Goal: Transaction & Acquisition: Purchase product/service

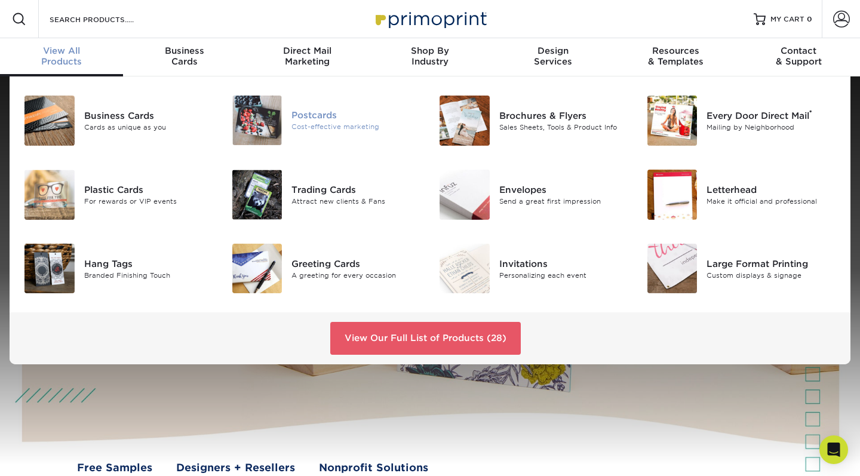
click at [321, 119] on div "Postcards" at bounding box center [356, 115] width 130 height 13
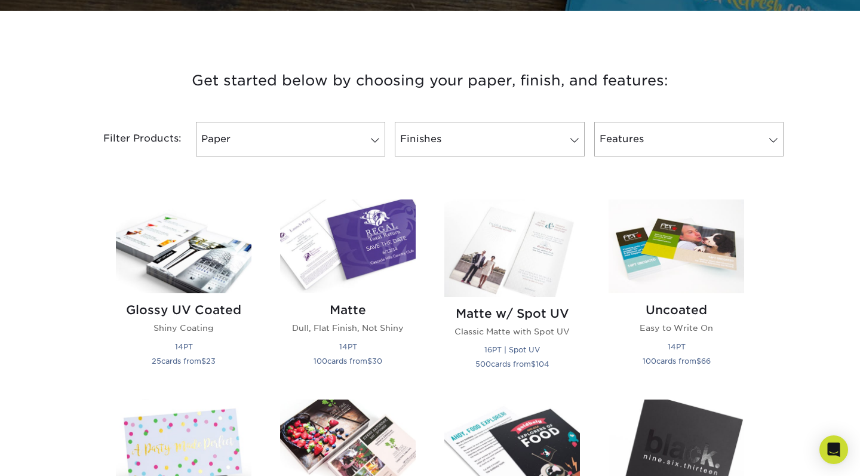
scroll to position [408, 0]
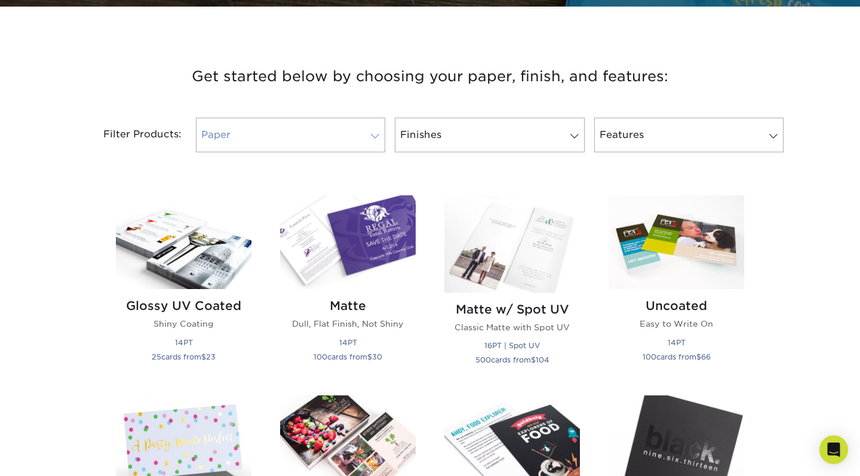
click at [368, 127] on link "Paper" at bounding box center [290, 135] width 189 height 35
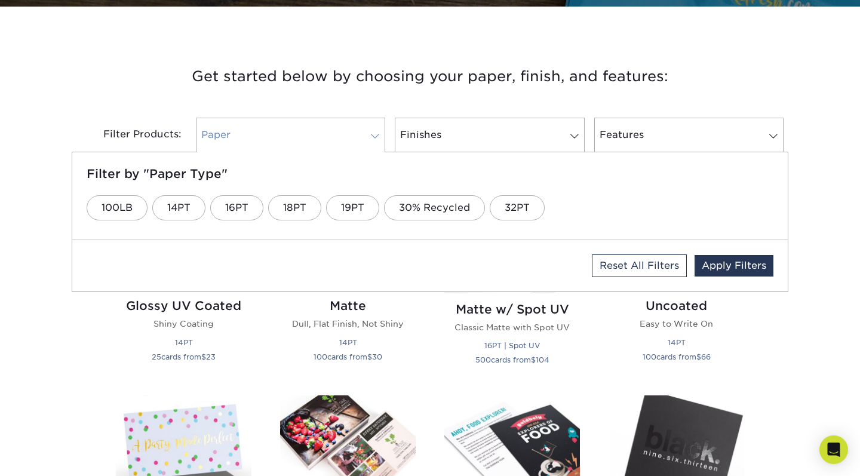
click at [370, 133] on span at bounding box center [375, 136] width 17 height 10
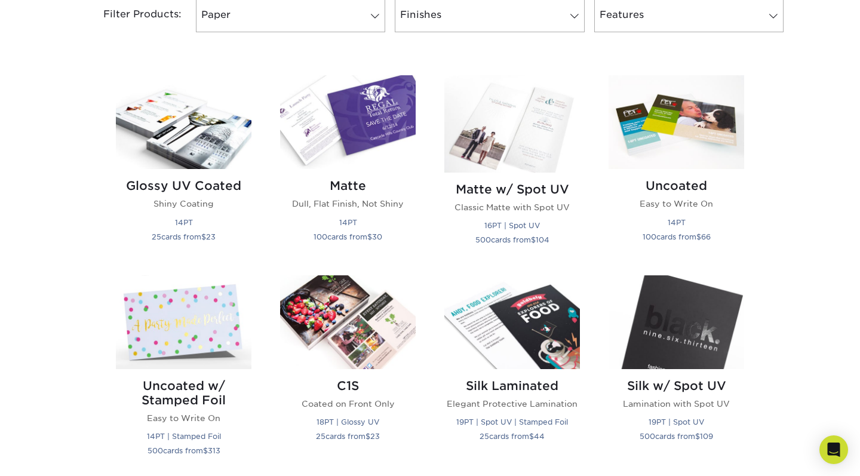
scroll to position [540, 0]
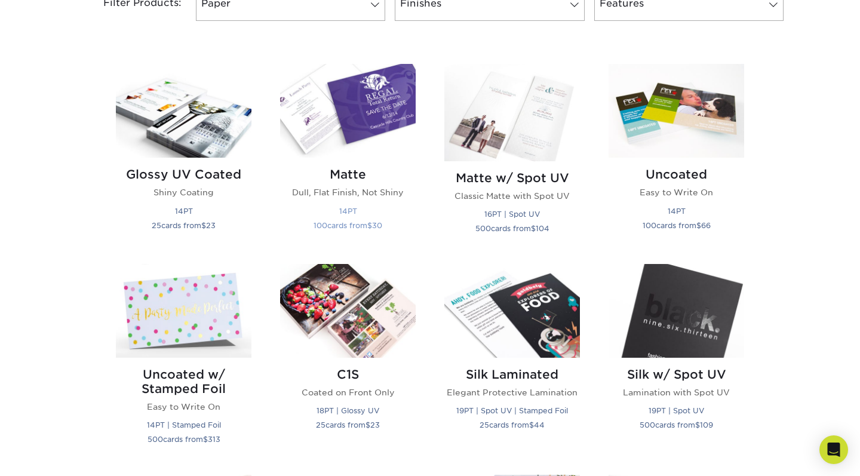
click at [347, 116] on img at bounding box center [348, 111] width 136 height 94
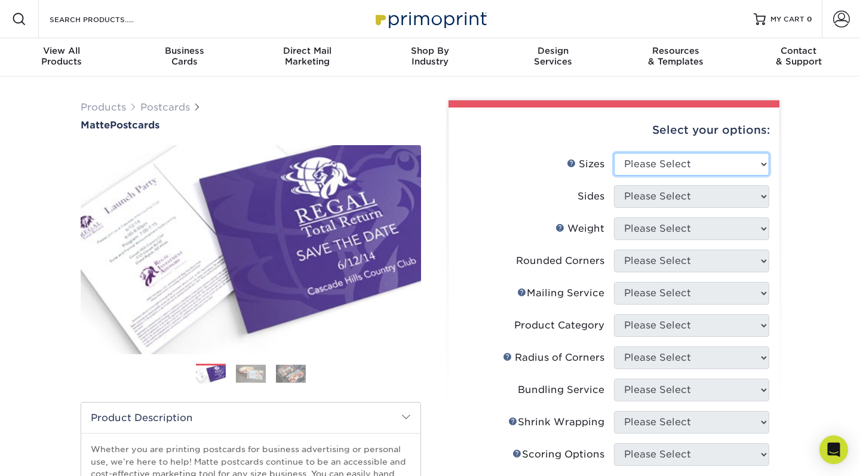
select select "4.00x6.00"
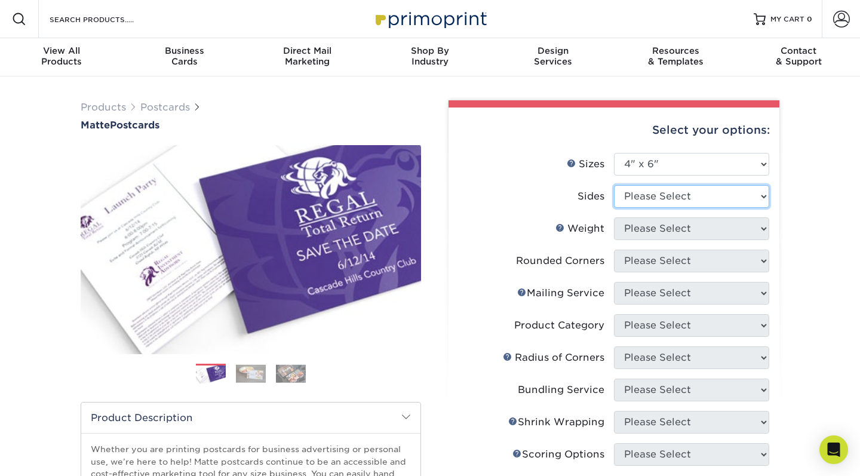
select select "13abbda7-1d64-4f25-8bb2-c179b224825d"
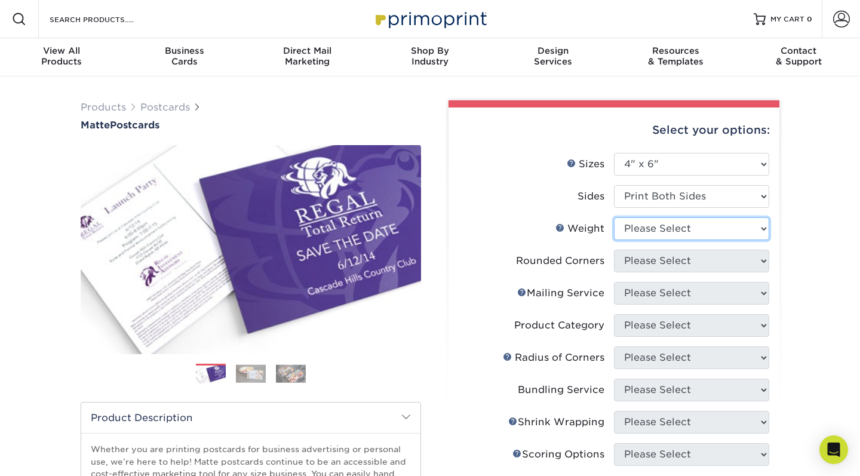
select select "16PT"
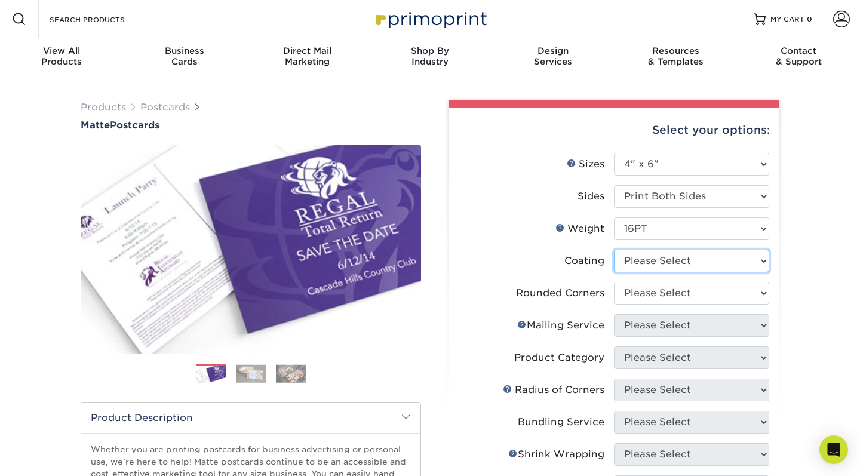
select select "121bb7b5-3b4d-429f-bd8d-bbf80e953313"
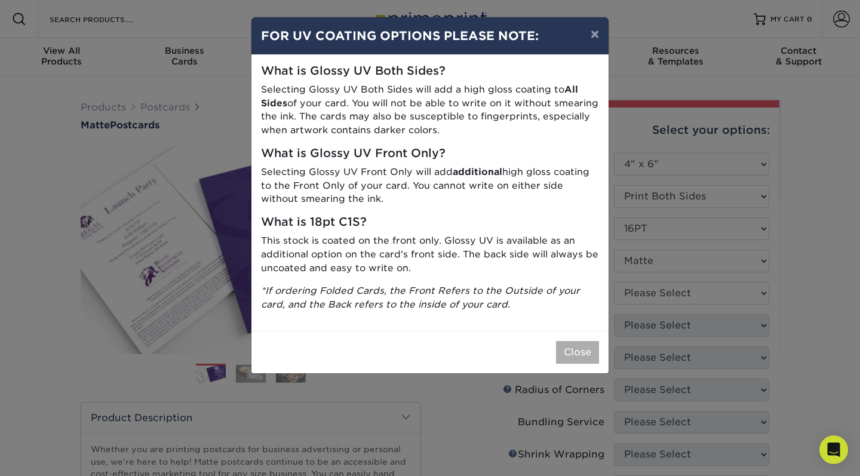
click at [577, 346] on button "Close" at bounding box center [577, 352] width 43 height 23
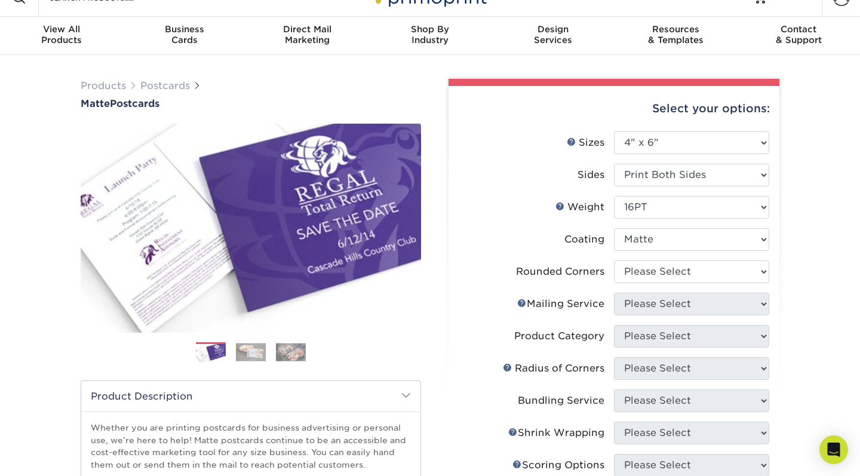
scroll to position [24, 0]
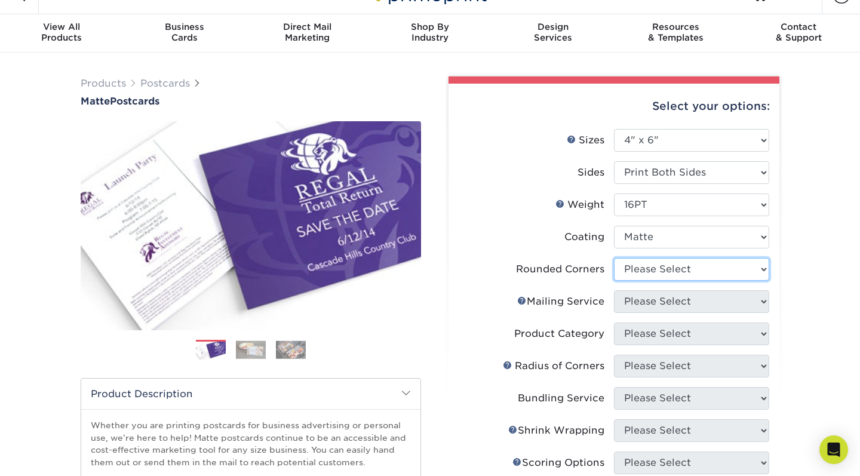
select select "0"
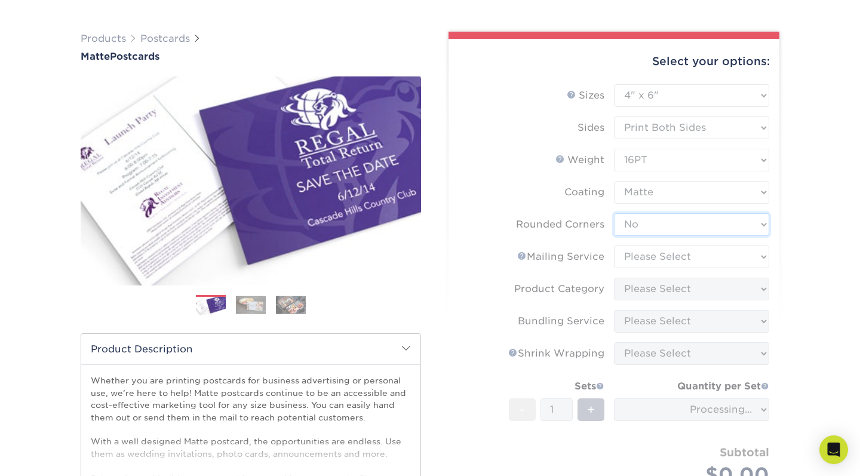
scroll to position [73, 0]
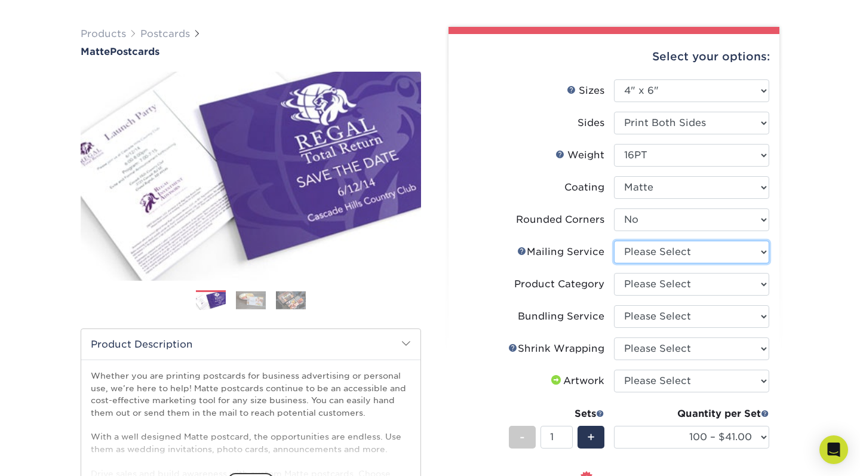
select select "3e5e9bdd-d78a-4c28-a41d-fe1407925ca6"
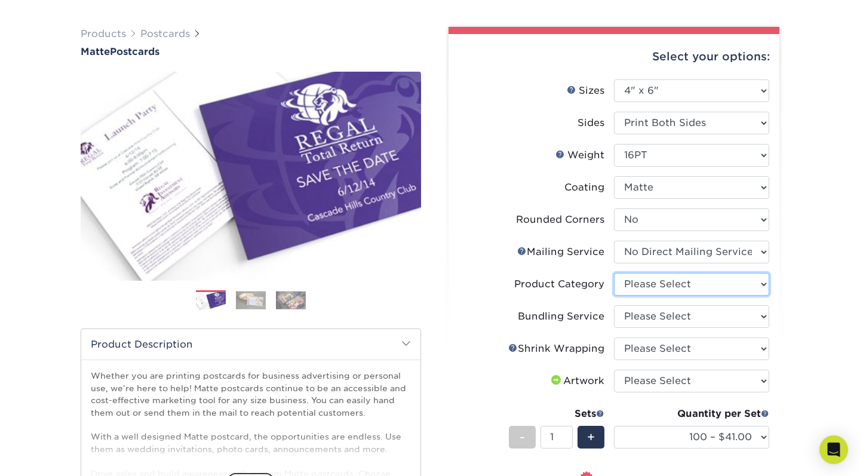
select select "9b7272e0-d6c8-4c3c-8e97-d3a1bcdab858"
select select "58689abb-25c0-461c-a4c3-a80b627d6649"
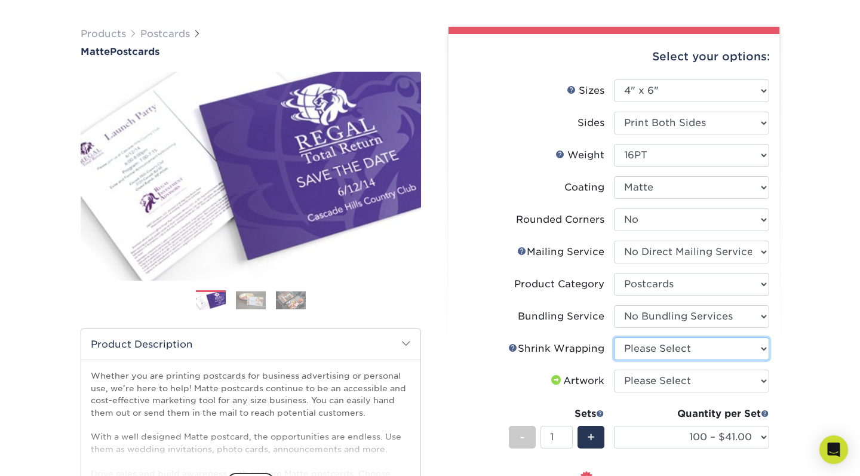
select select "c8749376-e7da-41d0-b3dc-647faf84d907"
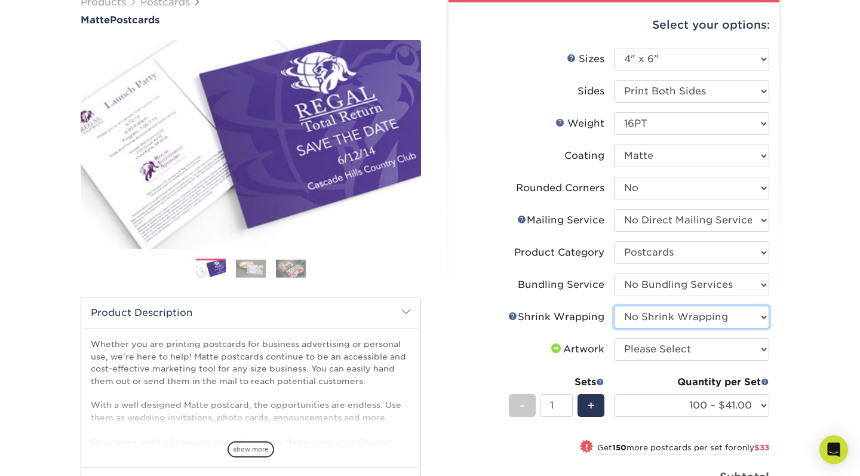
scroll to position [113, 0]
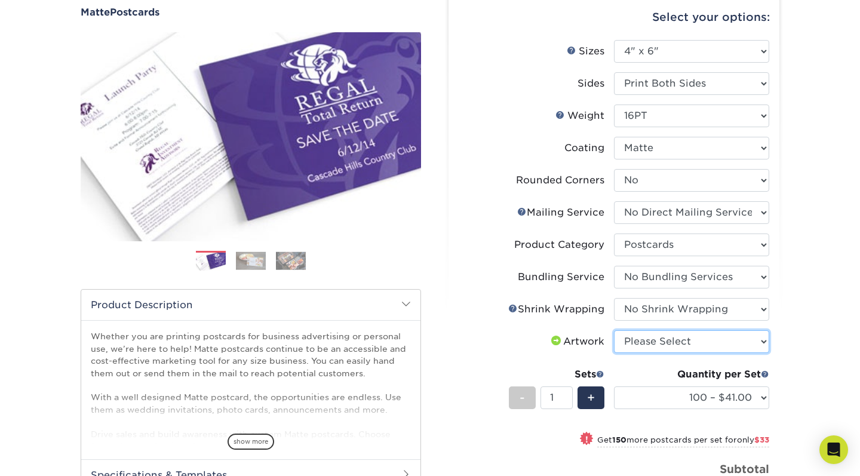
select select "upload"
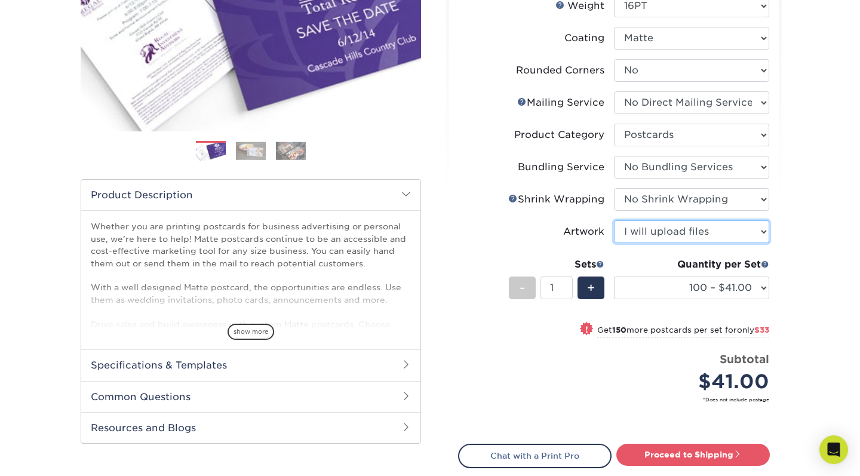
scroll to position [226, 0]
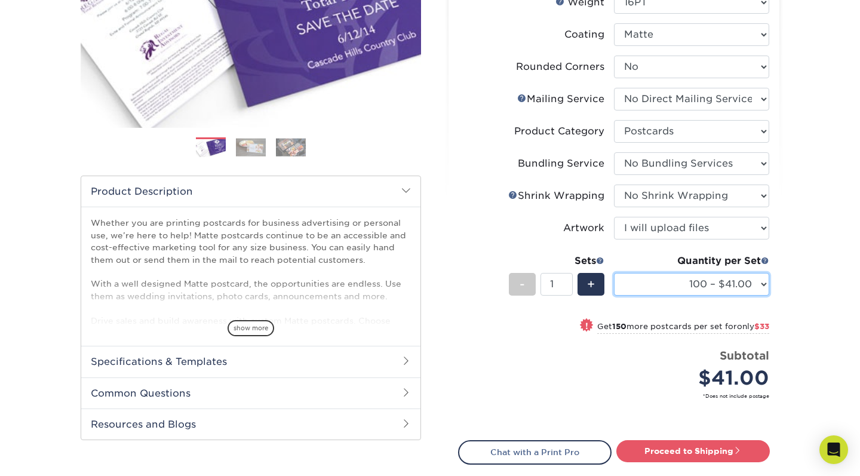
select select "500 – $88.00"
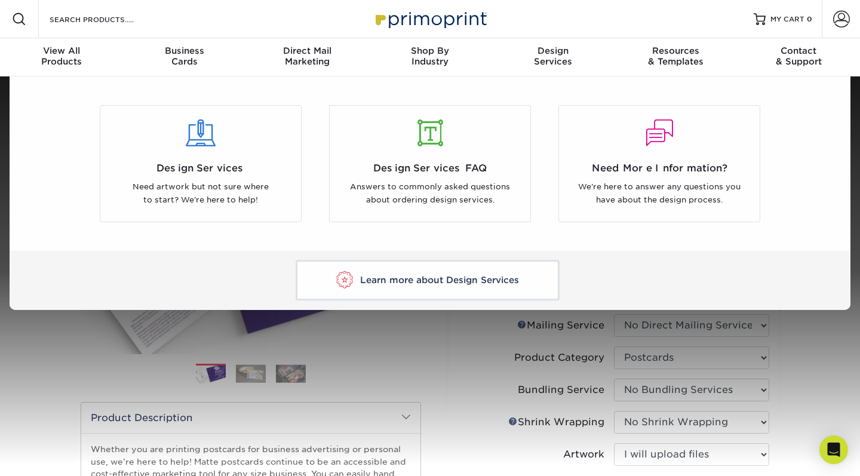
scroll to position [0, 0]
